Goal: Task Accomplishment & Management: Manage account settings

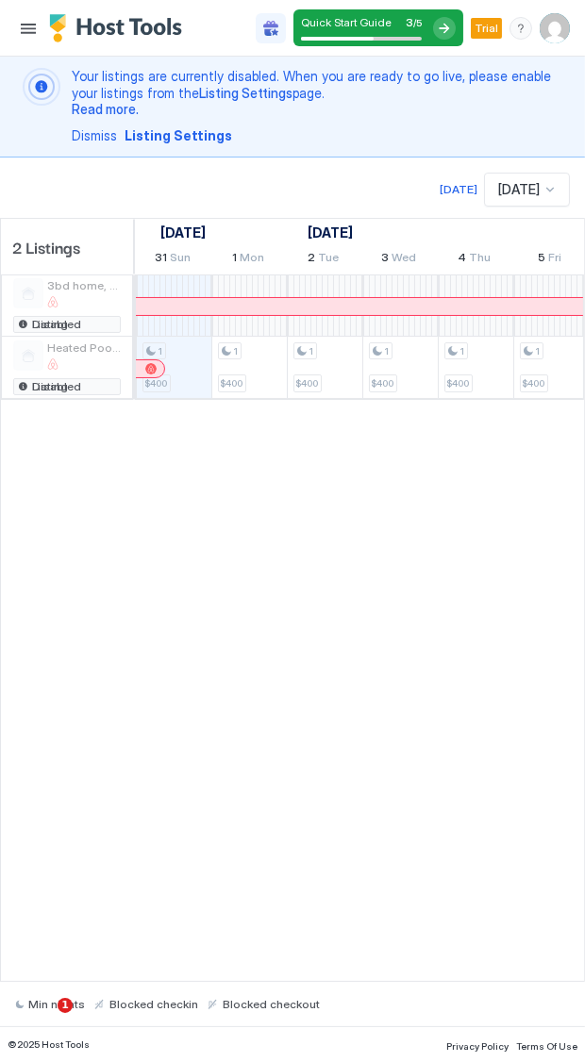
click at [27, 31] on button "Menu" at bounding box center [28, 28] width 26 height 26
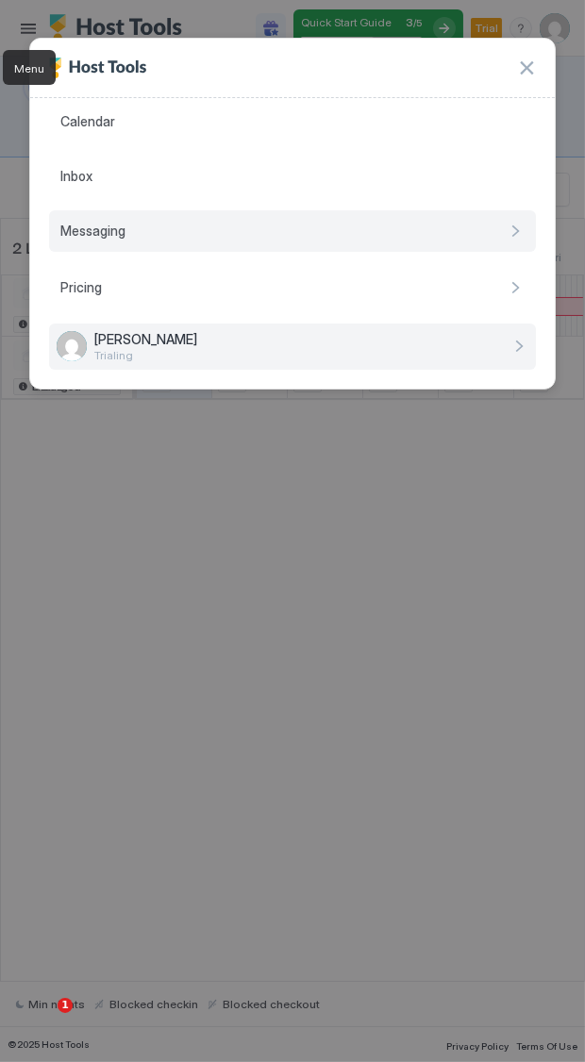
click at [90, 227] on span "Messaging" at bounding box center [92, 231] width 65 height 17
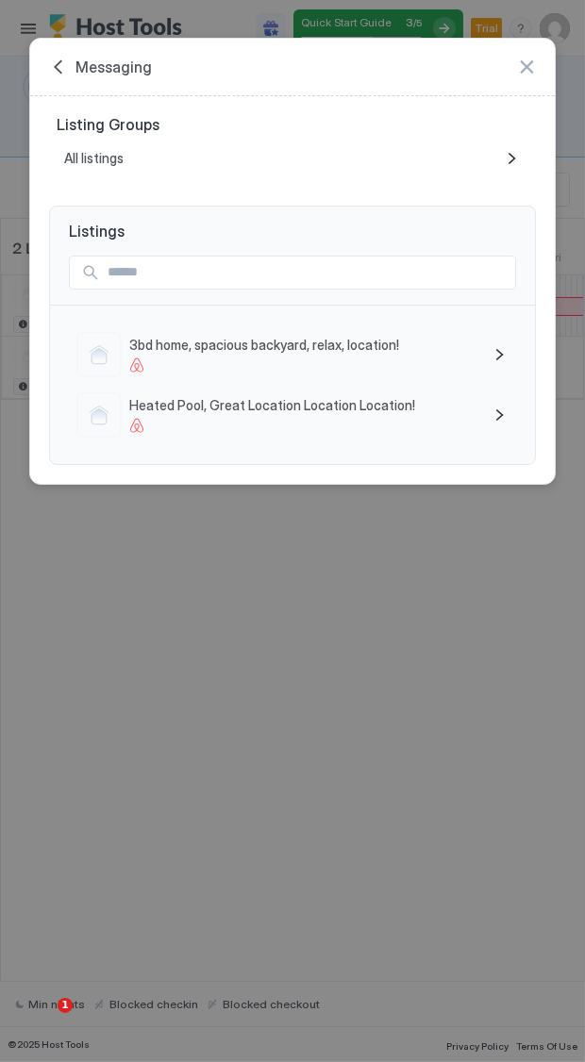
click at [64, 72] on div "Messaging" at bounding box center [100, 67] width 103 height 19
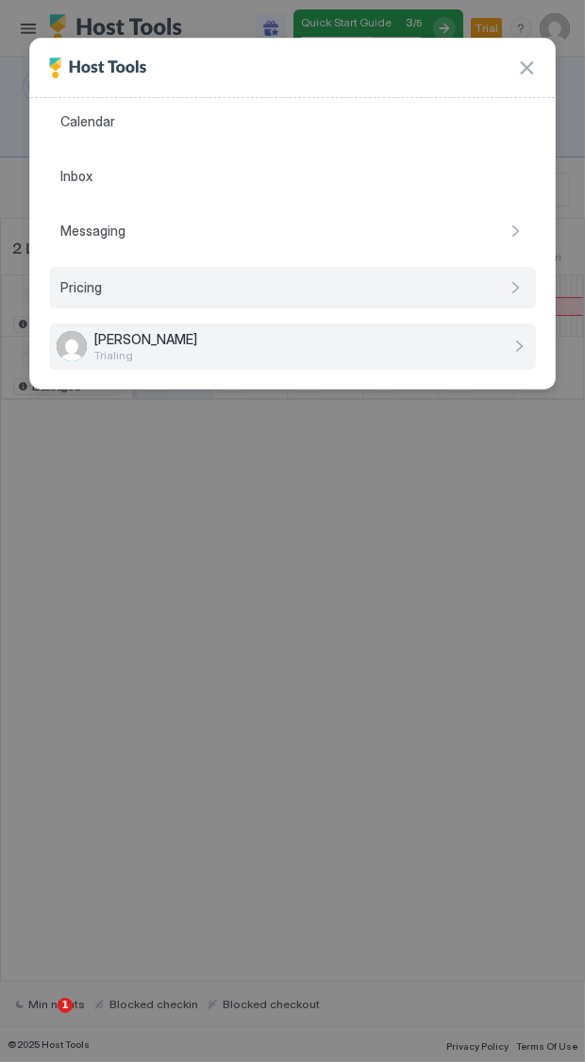
click at [78, 297] on div "Pricing" at bounding box center [292, 288] width 487 height 42
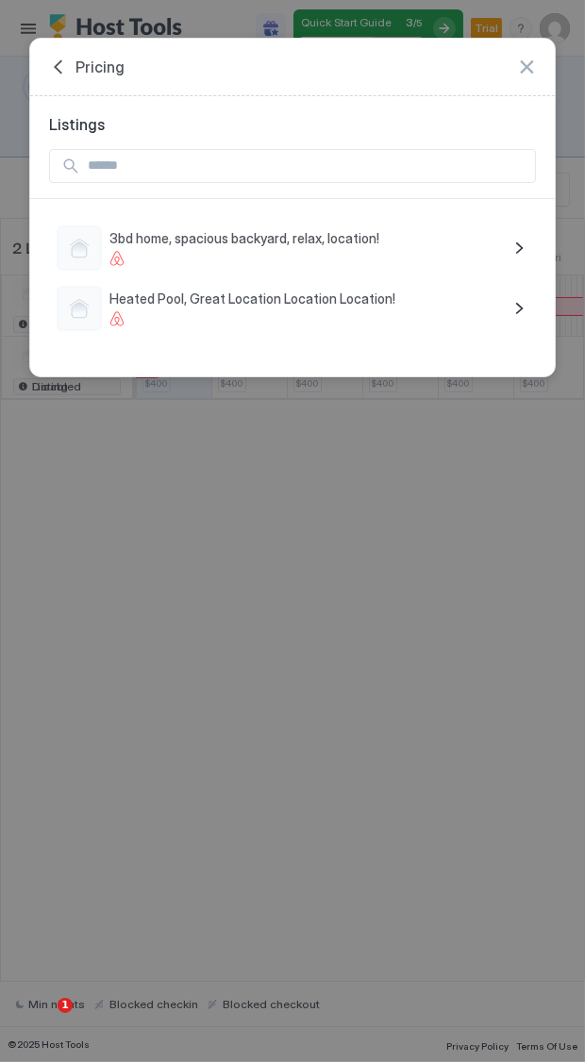
click at [52, 68] on div "Pricing" at bounding box center [86, 67] width 75 height 19
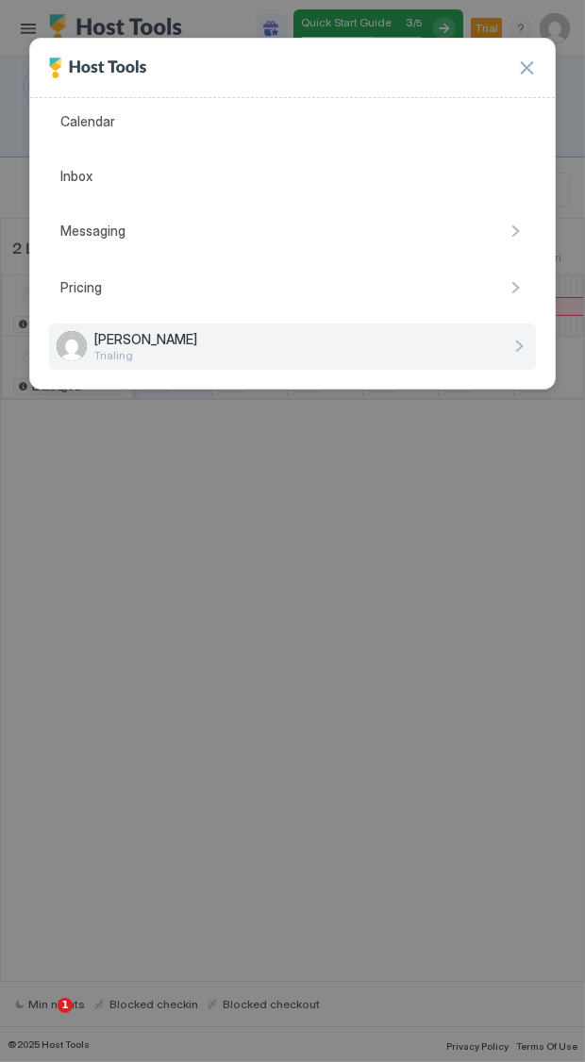
click at [530, 72] on button "button" at bounding box center [526, 67] width 19 height 19
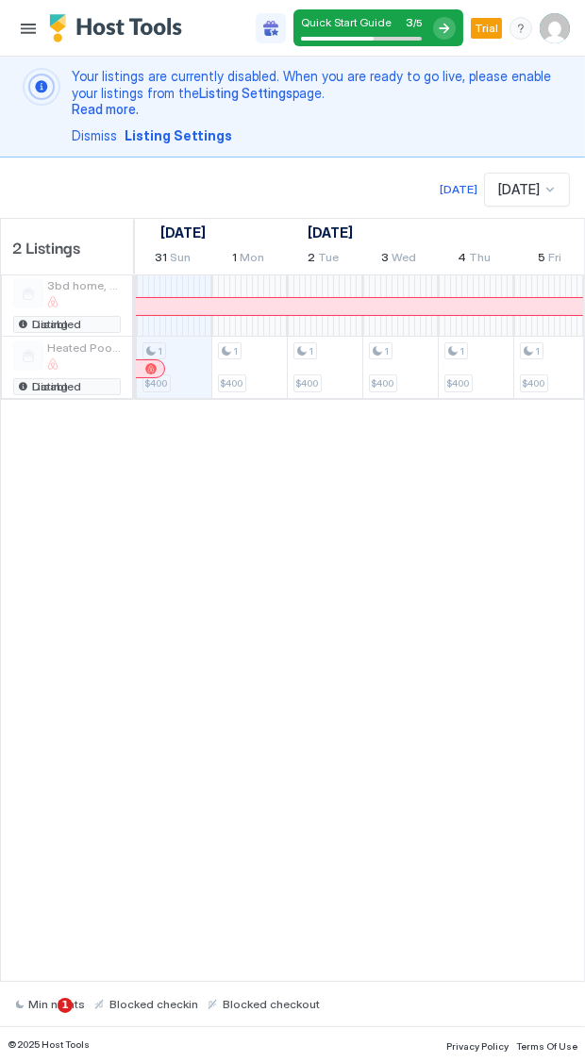
click at [555, 26] on img "User profile" at bounding box center [555, 28] width 30 height 30
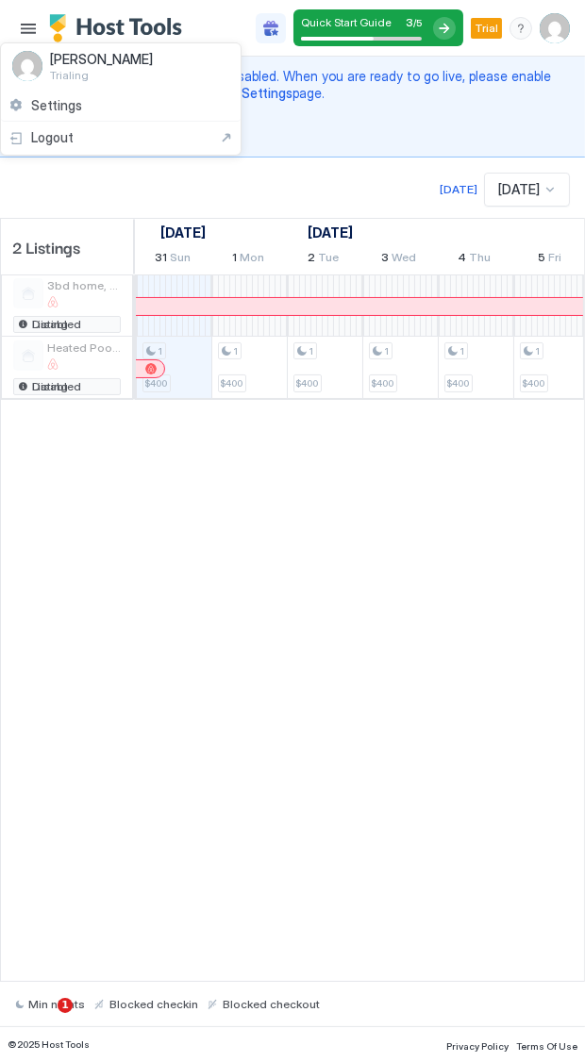
click at [60, 108] on span "Settings" at bounding box center [56, 105] width 51 height 17
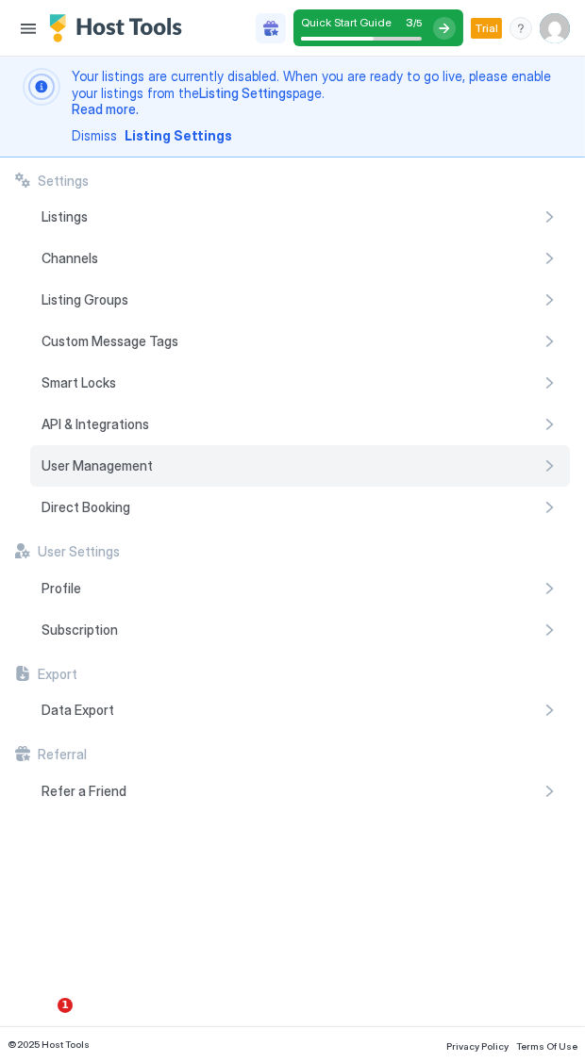
click at [87, 451] on div "User Management" at bounding box center [300, 466] width 540 height 42
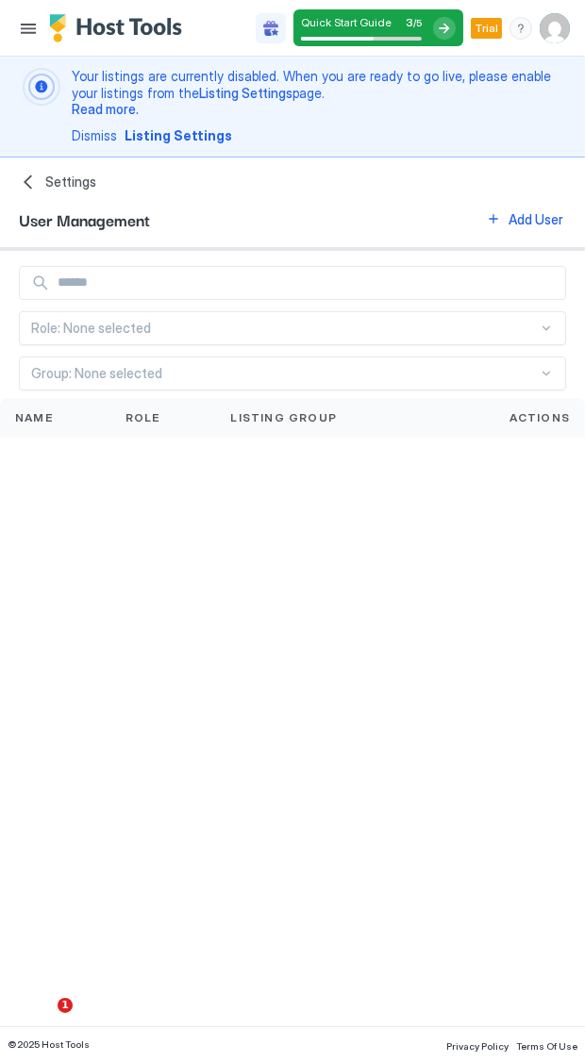
click at [552, 27] on img "User profile" at bounding box center [555, 28] width 30 height 30
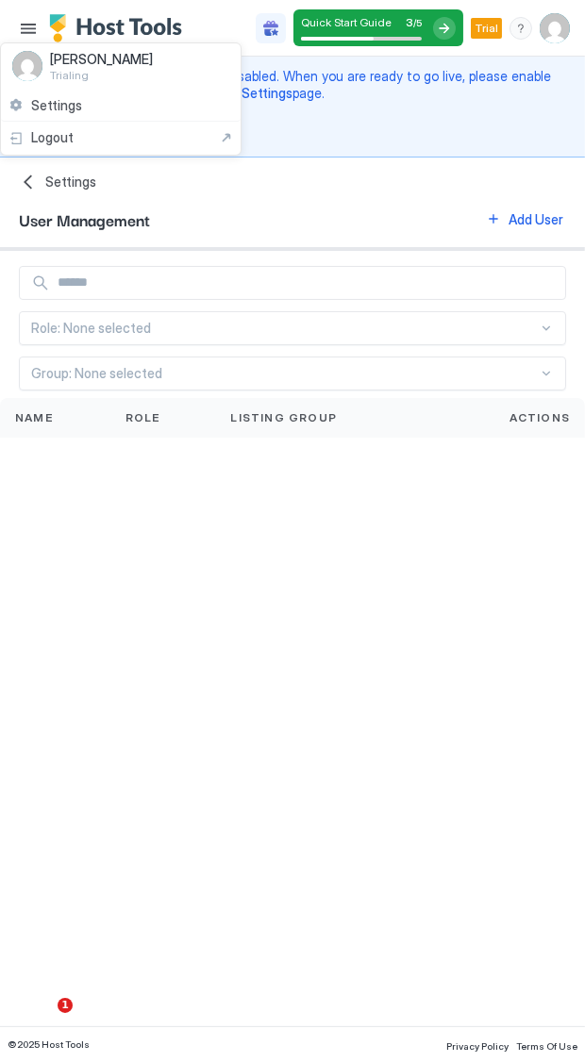
click at [58, 104] on span "Settings" at bounding box center [56, 105] width 51 height 17
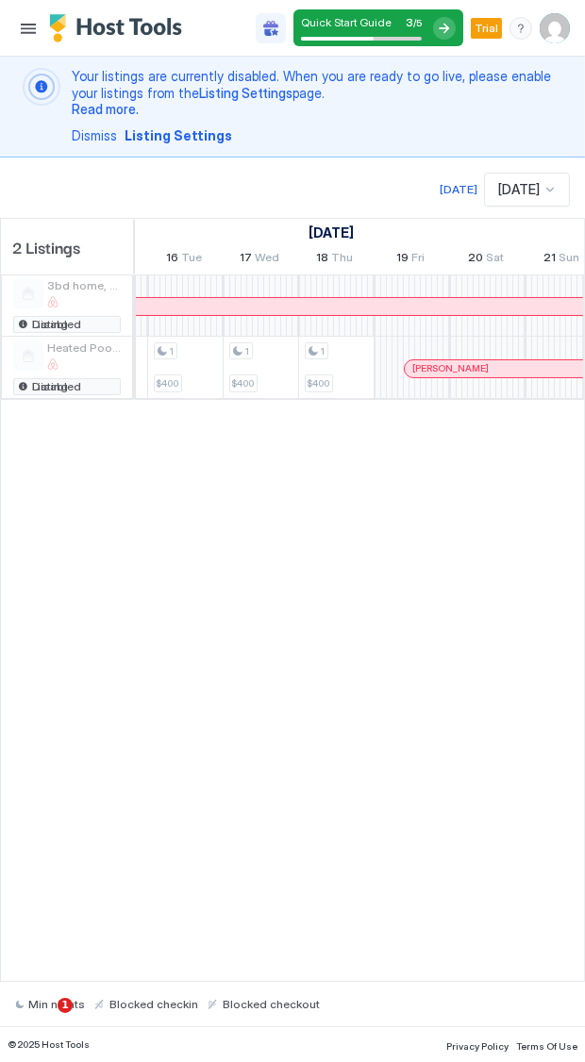
click at [456, 193] on div "[DATE]" at bounding box center [459, 189] width 38 height 17
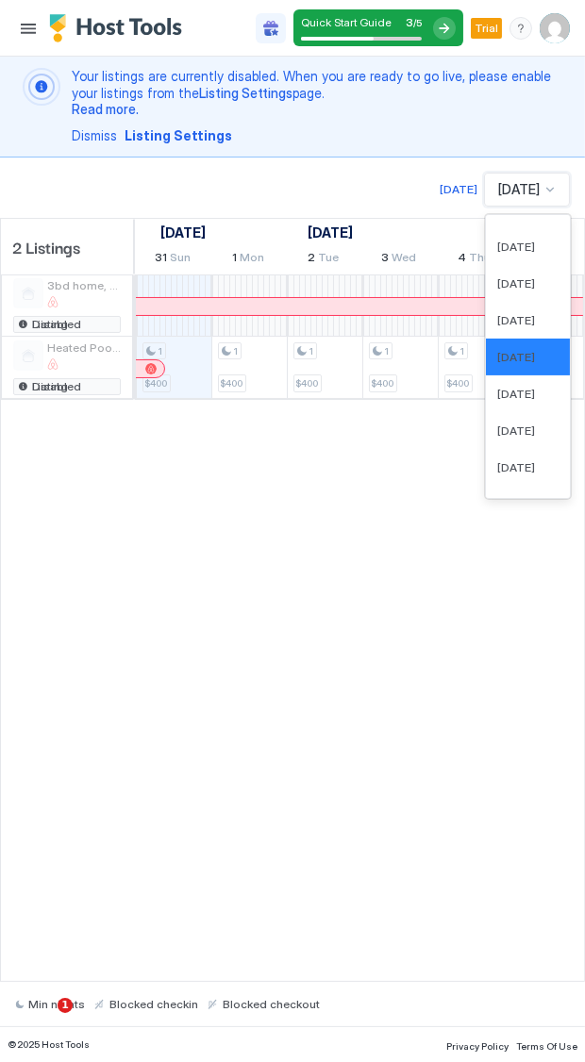
scroll to position [523, 0]
click at [497, 395] on span "[DATE]" at bounding box center [516, 393] width 38 height 14
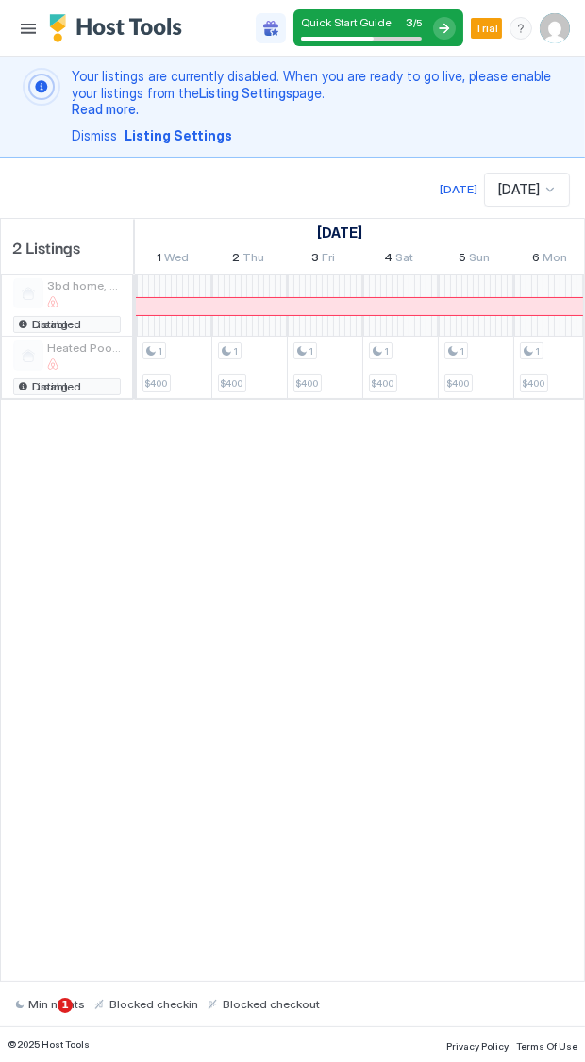
click at [36, 32] on button "Menu" at bounding box center [28, 28] width 26 height 26
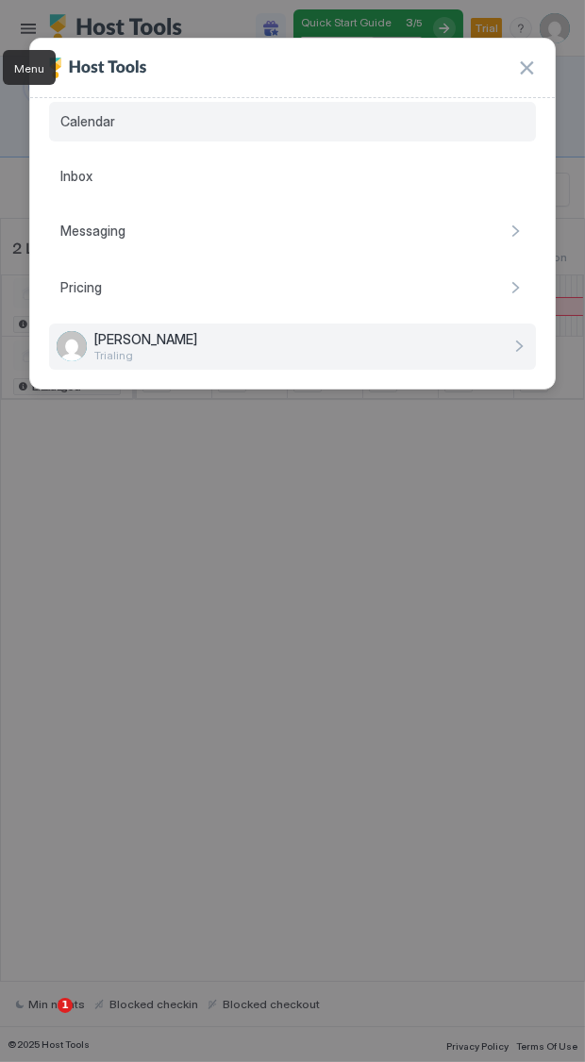
click at [112, 123] on span "Calendar" at bounding box center [87, 121] width 55 height 17
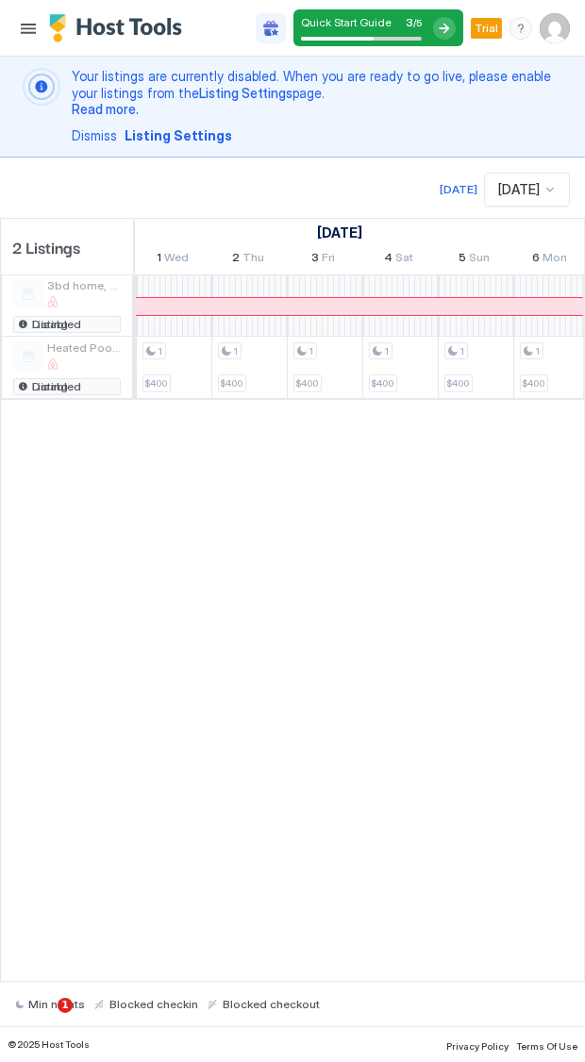
click at [60, 348] on span "Heated Pool, Great Location Location Location!" at bounding box center [84, 348] width 74 height 14
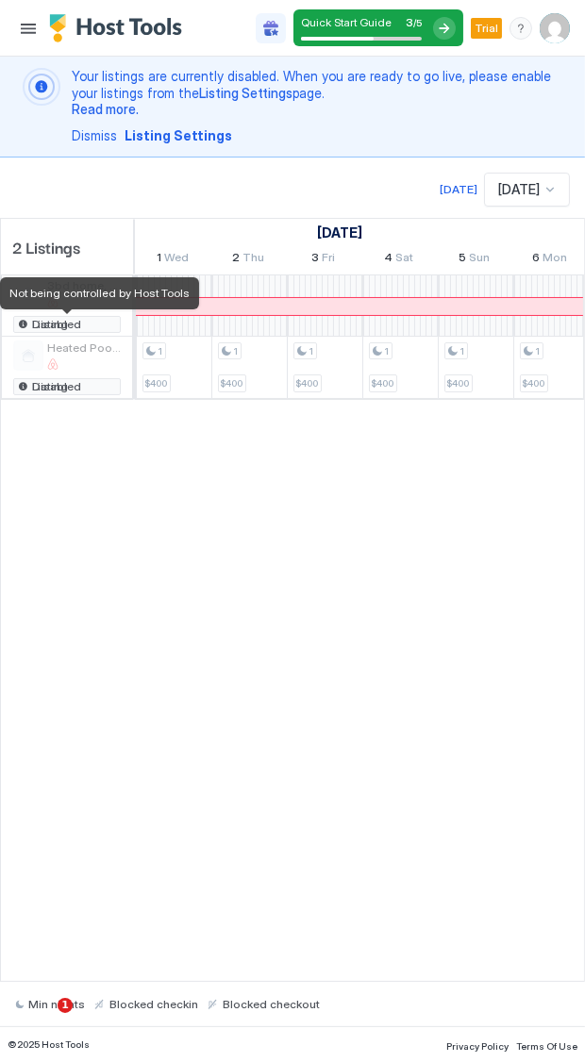
click at [63, 324] on span "Listing Disabled" at bounding box center [74, 324] width 84 height 0
click at [63, 480] on div "2 Listings [DATE] [DATE] 16 Tue 17 Wed 18 Thu 19 Fri 20 Sat 21 Sun 22 Mon 23 Tu…" at bounding box center [292, 600] width 585 height 765
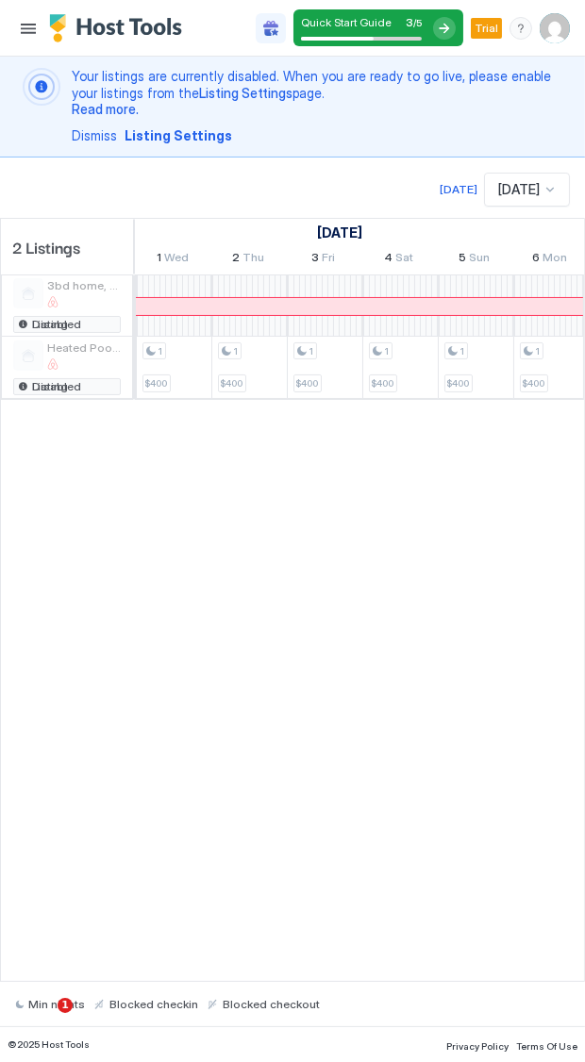
click at [274, 27] on icon at bounding box center [270, 28] width 15 height 15
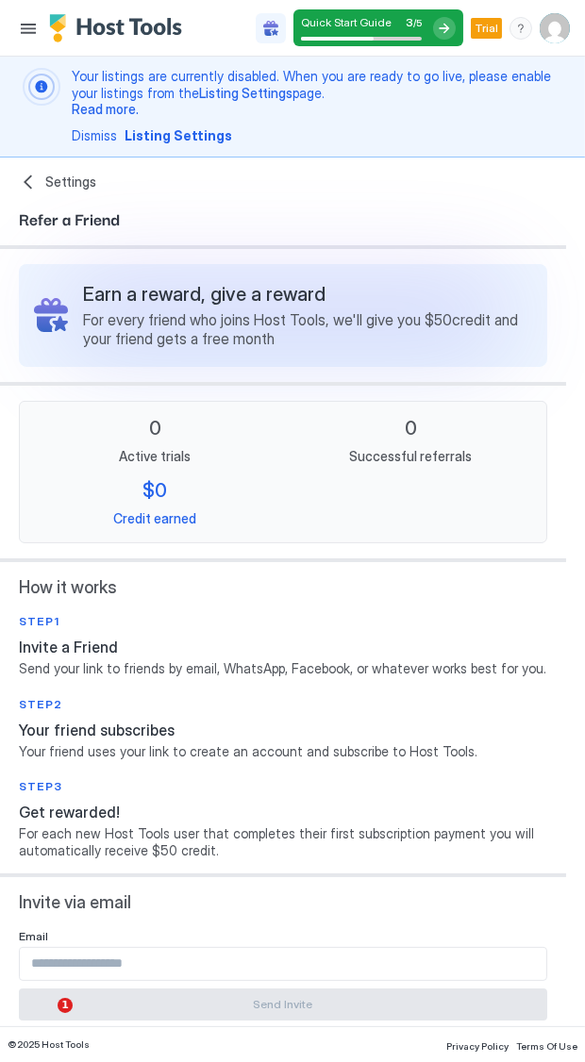
click at [483, 31] on span "Trial" at bounding box center [486, 28] width 24 height 17
click at [489, 29] on span "Trial" at bounding box center [486, 28] width 24 height 17
click at [33, 28] on button "Menu" at bounding box center [28, 28] width 26 height 26
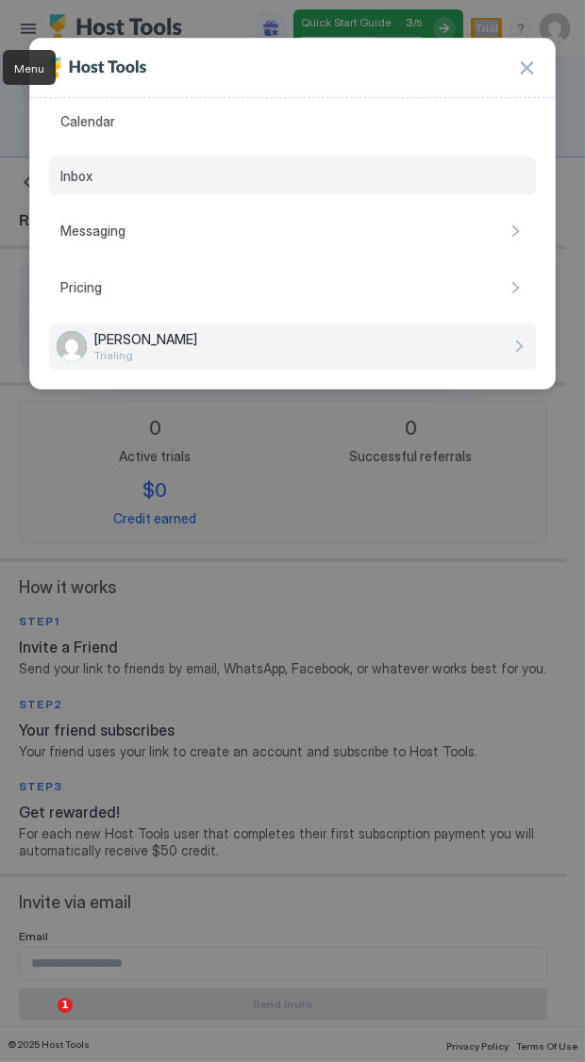
click at [92, 174] on div "Inbox" at bounding box center [292, 177] width 487 height 40
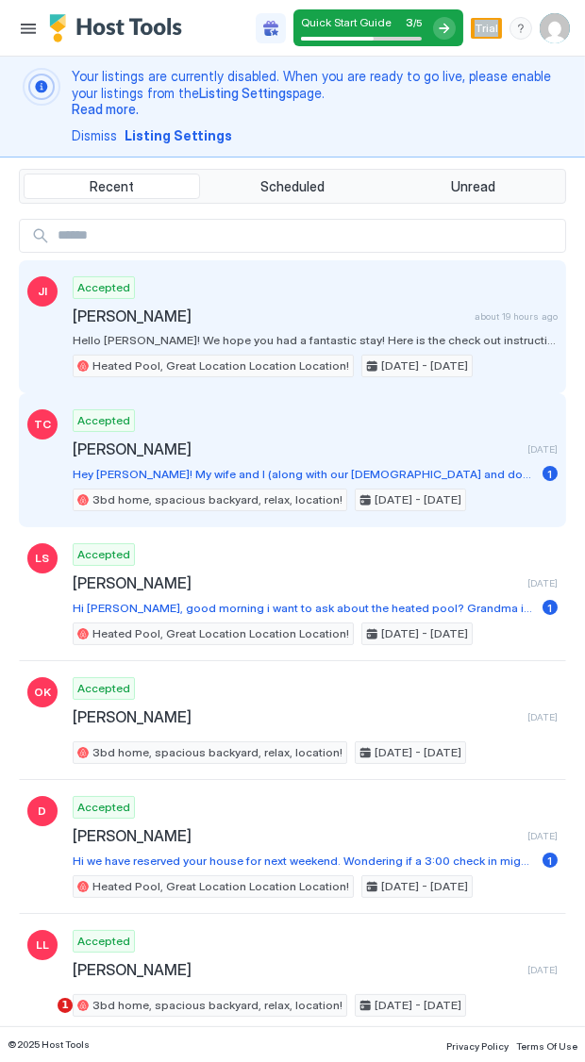
click at [127, 462] on div "Accepted [PERSON_NAME] [DATE] Hey [PERSON_NAME]! My wife and I (along with our …" at bounding box center [315, 460] width 485 height 102
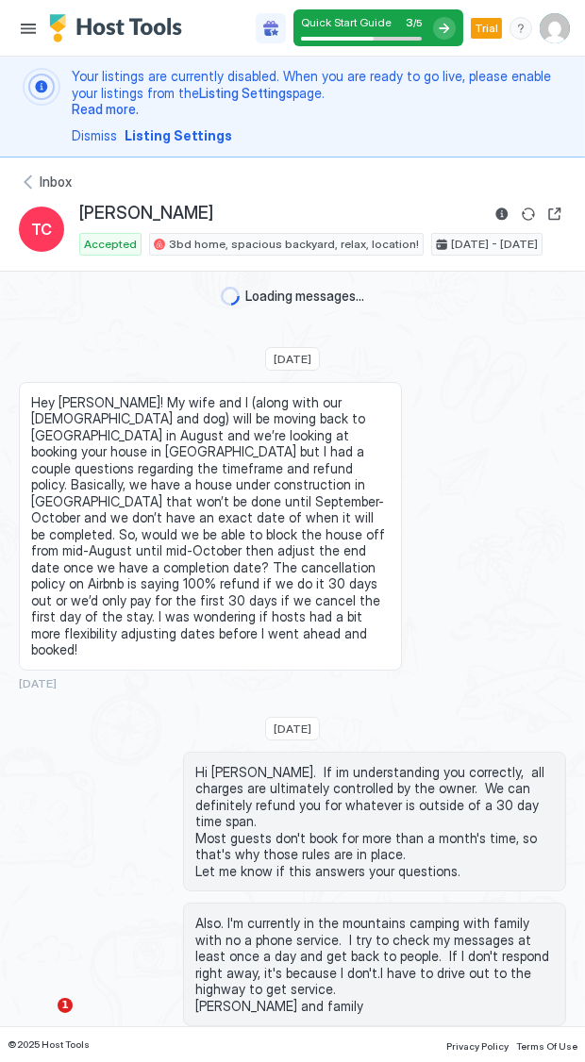
scroll to position [2600, 0]
